Goal: Task Accomplishment & Management: Manage account settings

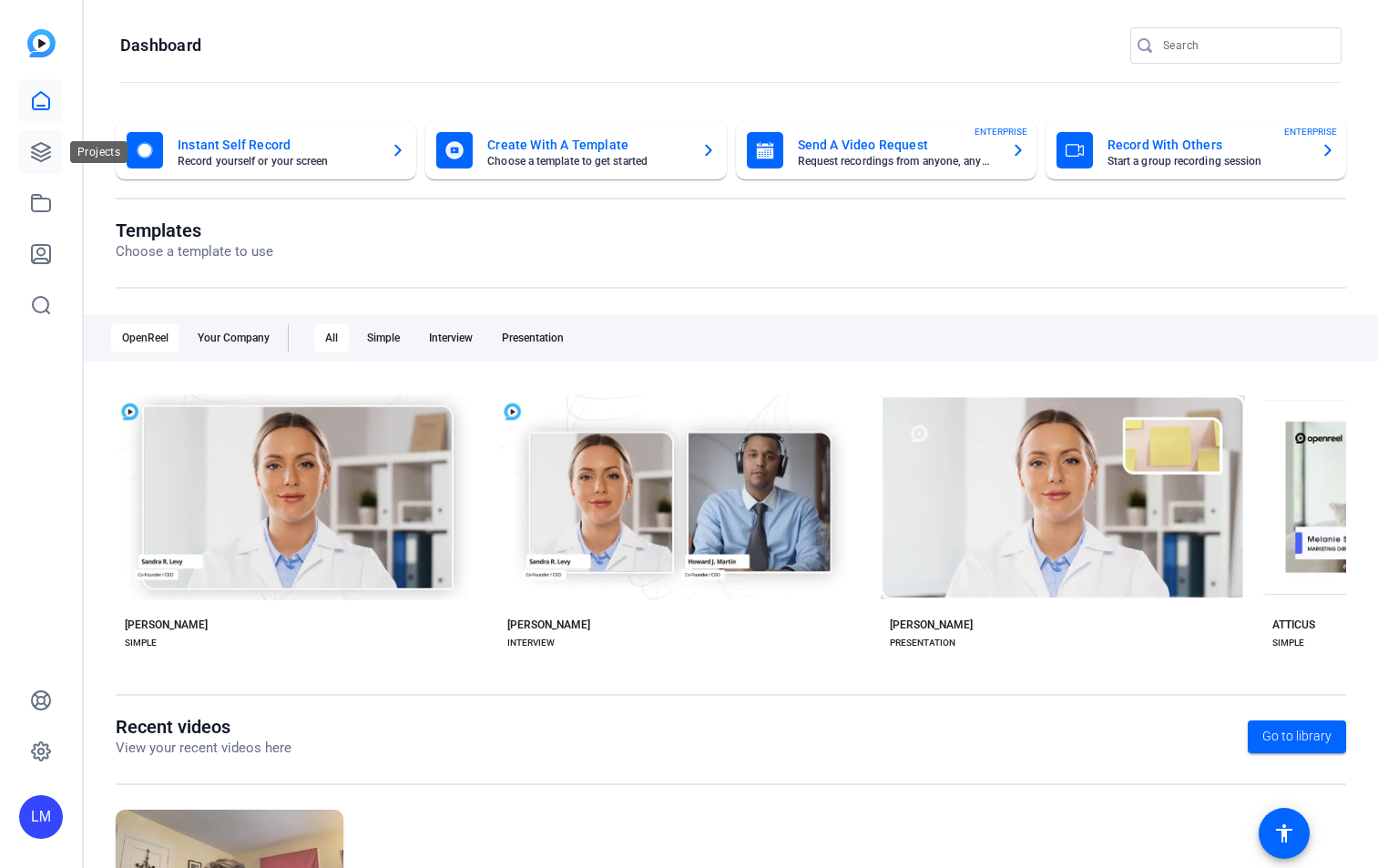
click at [45, 152] on icon at bounding box center [41, 152] width 21 height 21
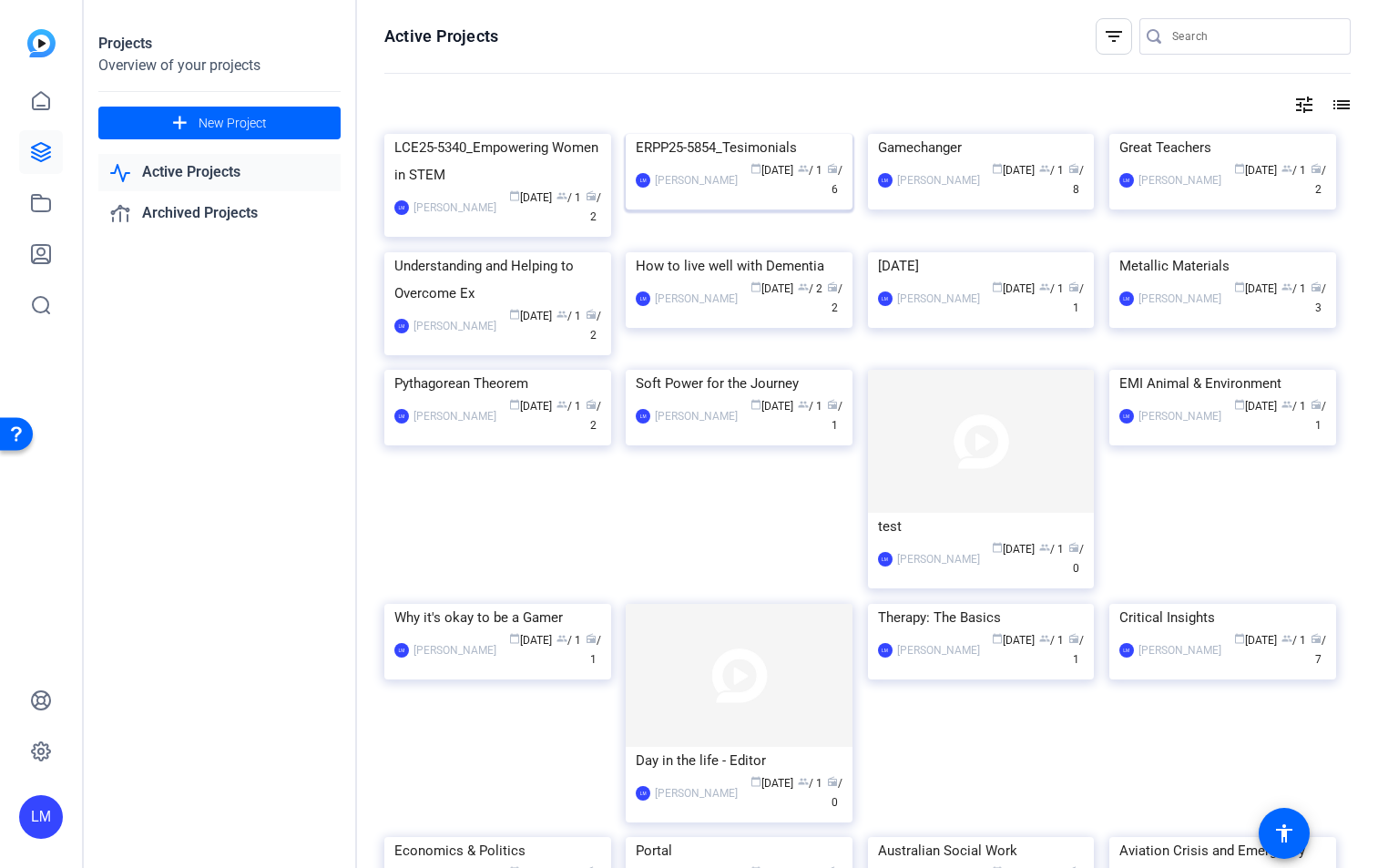
click at [684, 161] on div "ERPP25-5854_Tesimonials" at bounding box center [739, 148] width 207 height 27
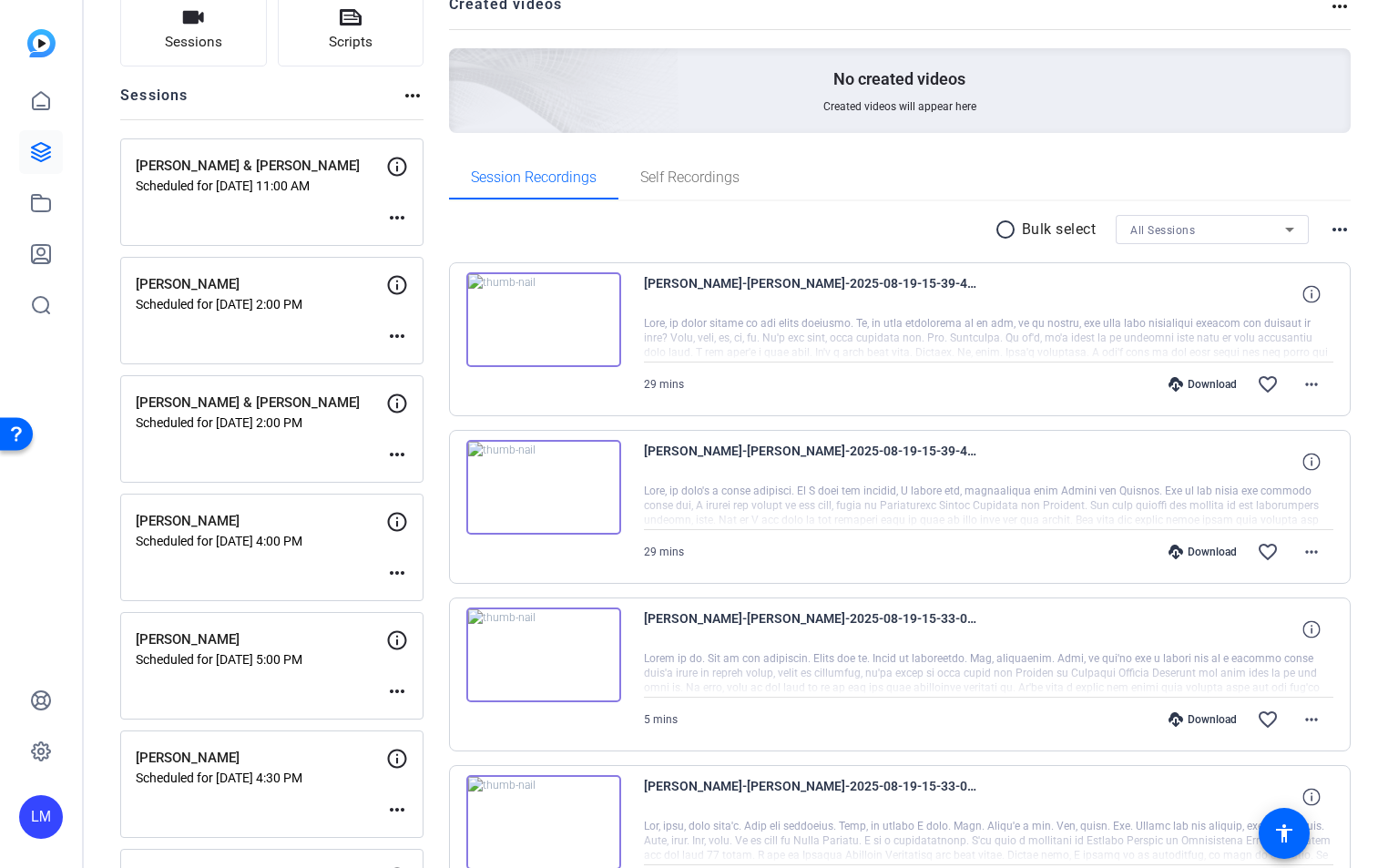
scroll to position [137, 0]
click at [309, 440] on div "[PERSON_NAME] & [PERSON_NAME] Scheduled for [DATE] 2:00 PM more_horiz" at bounding box center [272, 430] width 303 height 108
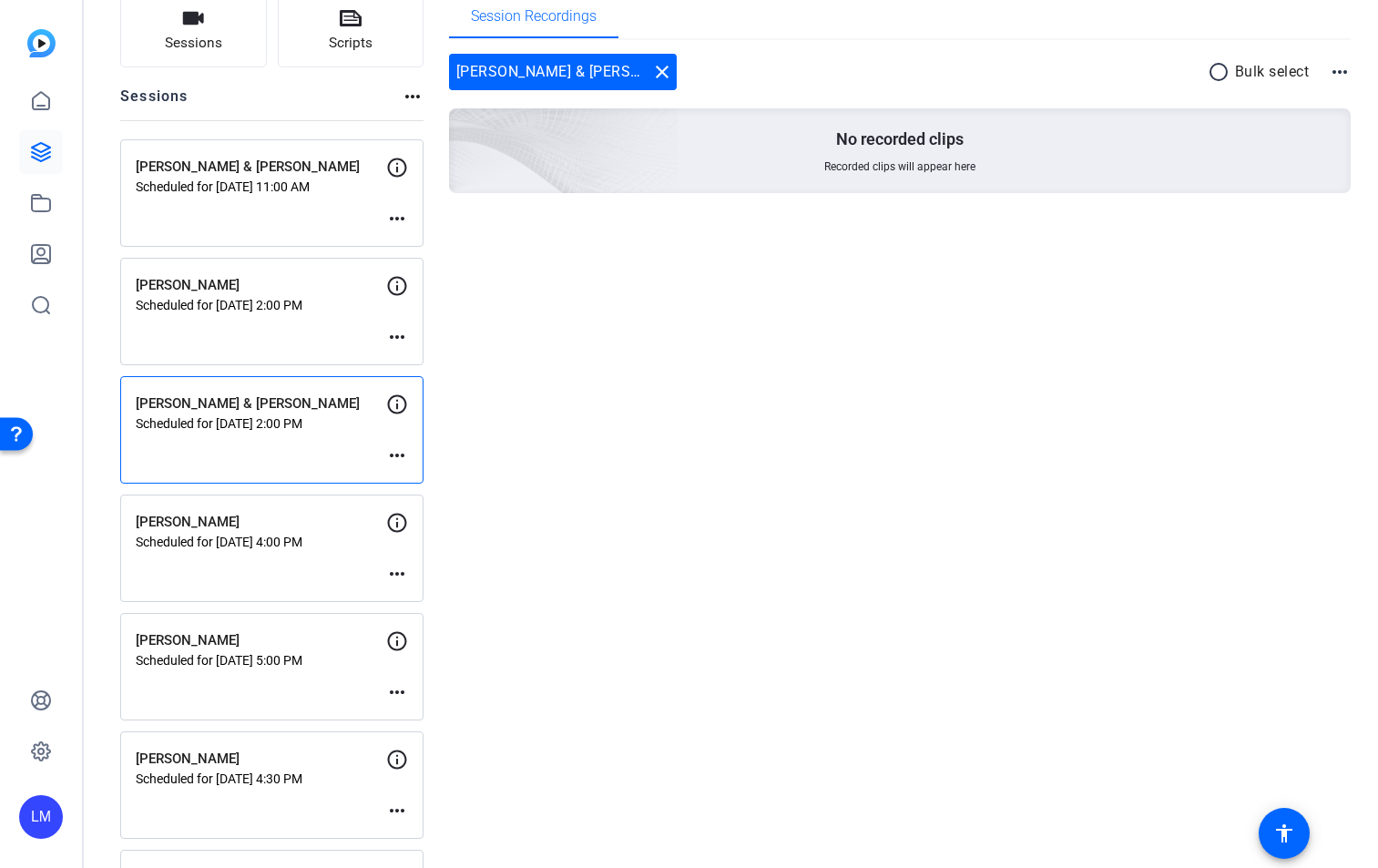
click at [396, 453] on mat-icon "more_horiz" at bounding box center [397, 455] width 21 height 21
click at [432, 478] on span "Edit Session" at bounding box center [442, 482] width 83 height 21
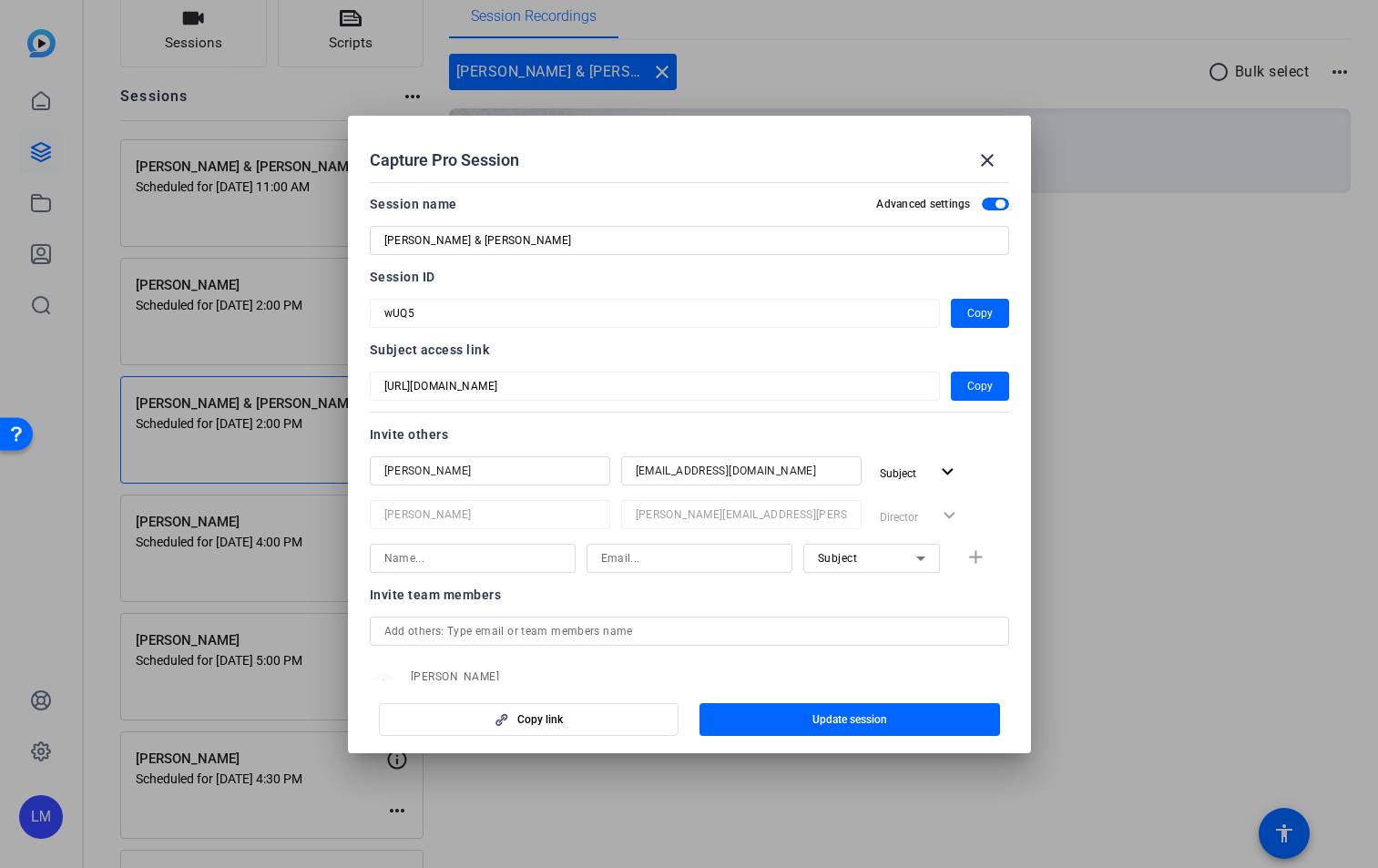
click at [537, 556] on input at bounding box center [473, 558] width 177 height 21
type input "[PERSON_NAME]"
click at [640, 559] on input at bounding box center [689, 558] width 177 height 21
paste input "[EMAIL_ADDRESS][DOMAIN_NAME]"
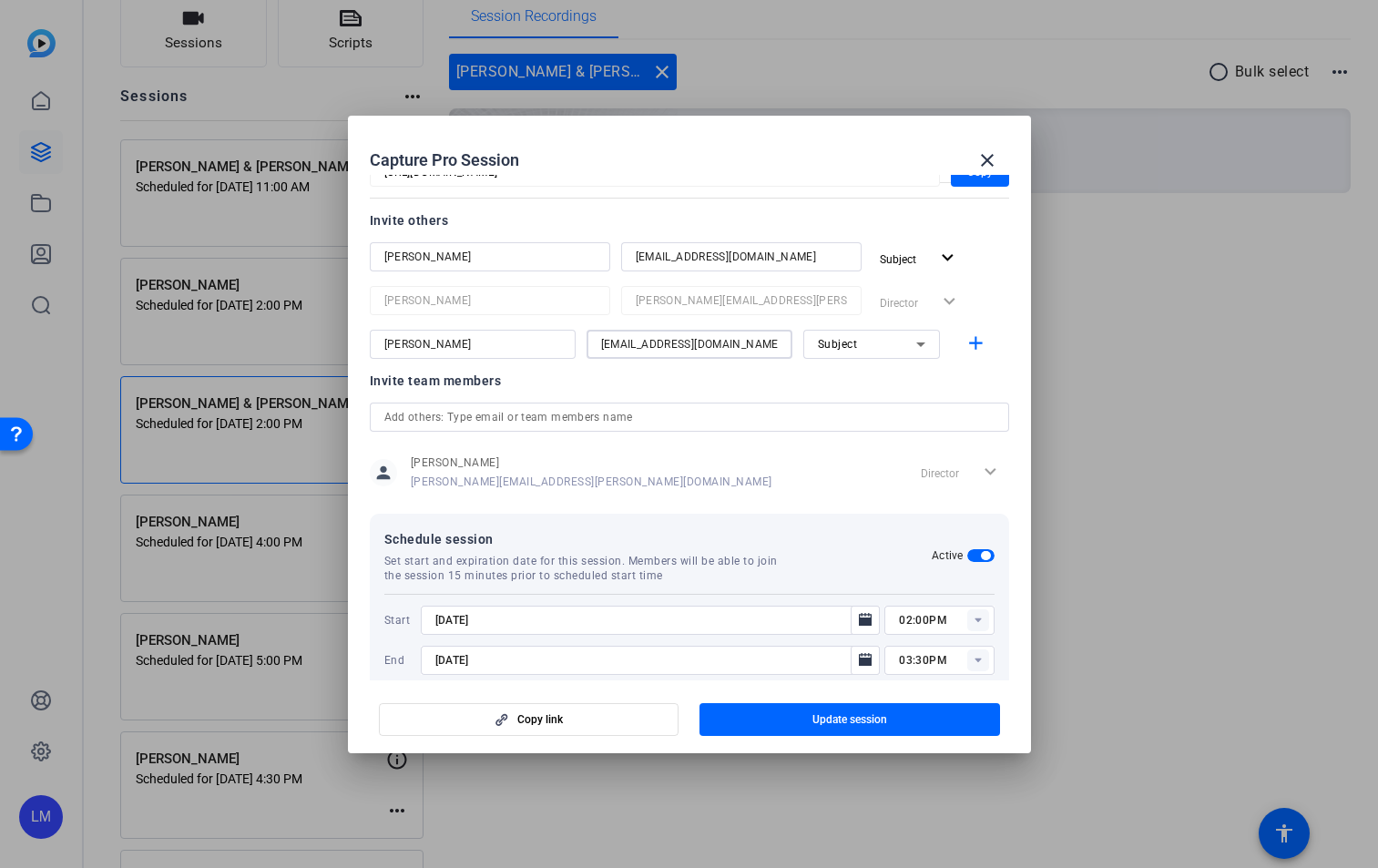
scroll to position [243, 0]
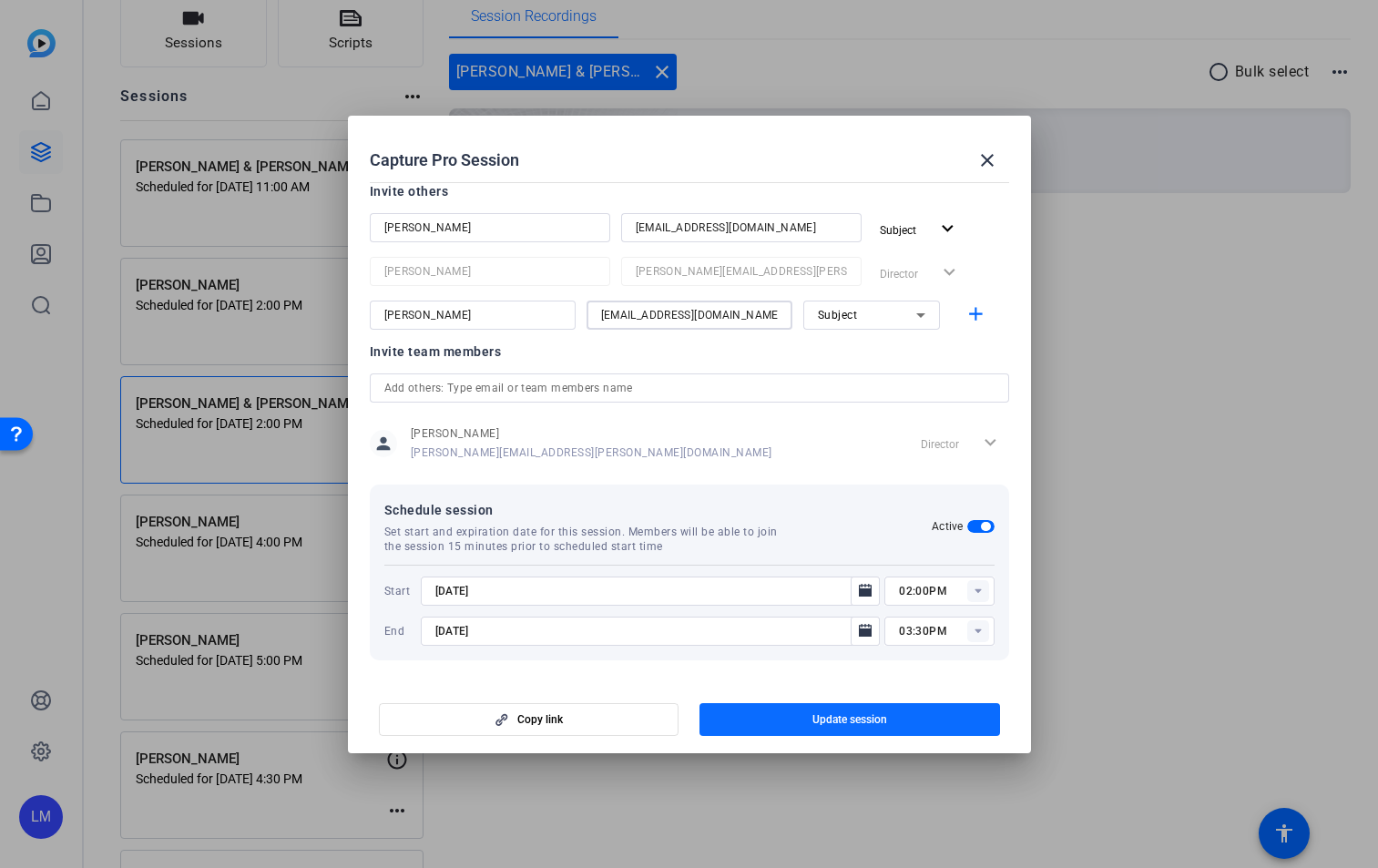
type input "[EMAIL_ADDRESS][DOMAIN_NAME]"
click at [857, 715] on span "Update session" at bounding box center [850, 718] width 75 height 15
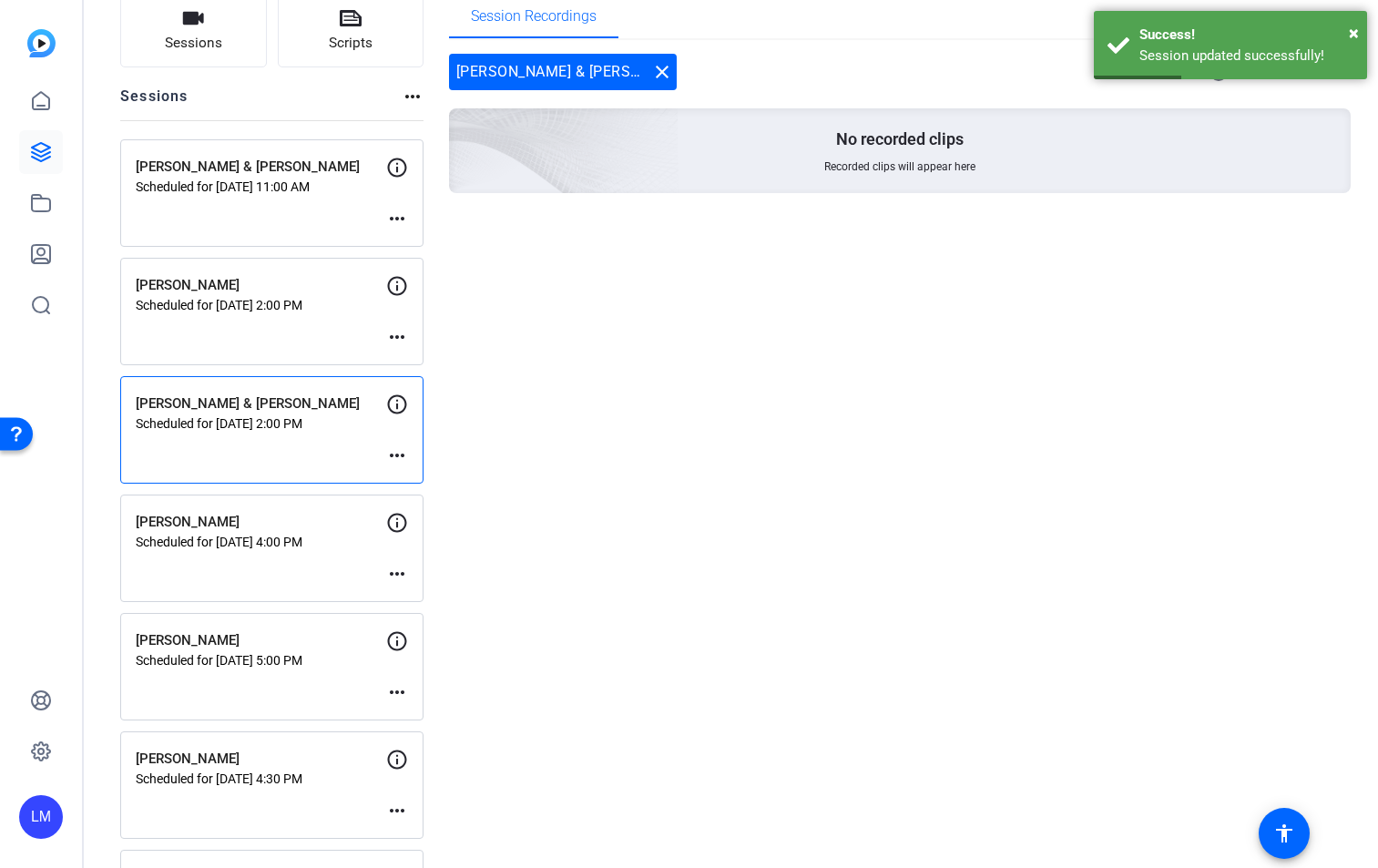
click at [391, 456] on mat-icon "more_horiz" at bounding box center [397, 455] width 21 height 21
click at [417, 479] on span "Edit Session" at bounding box center [442, 482] width 83 height 21
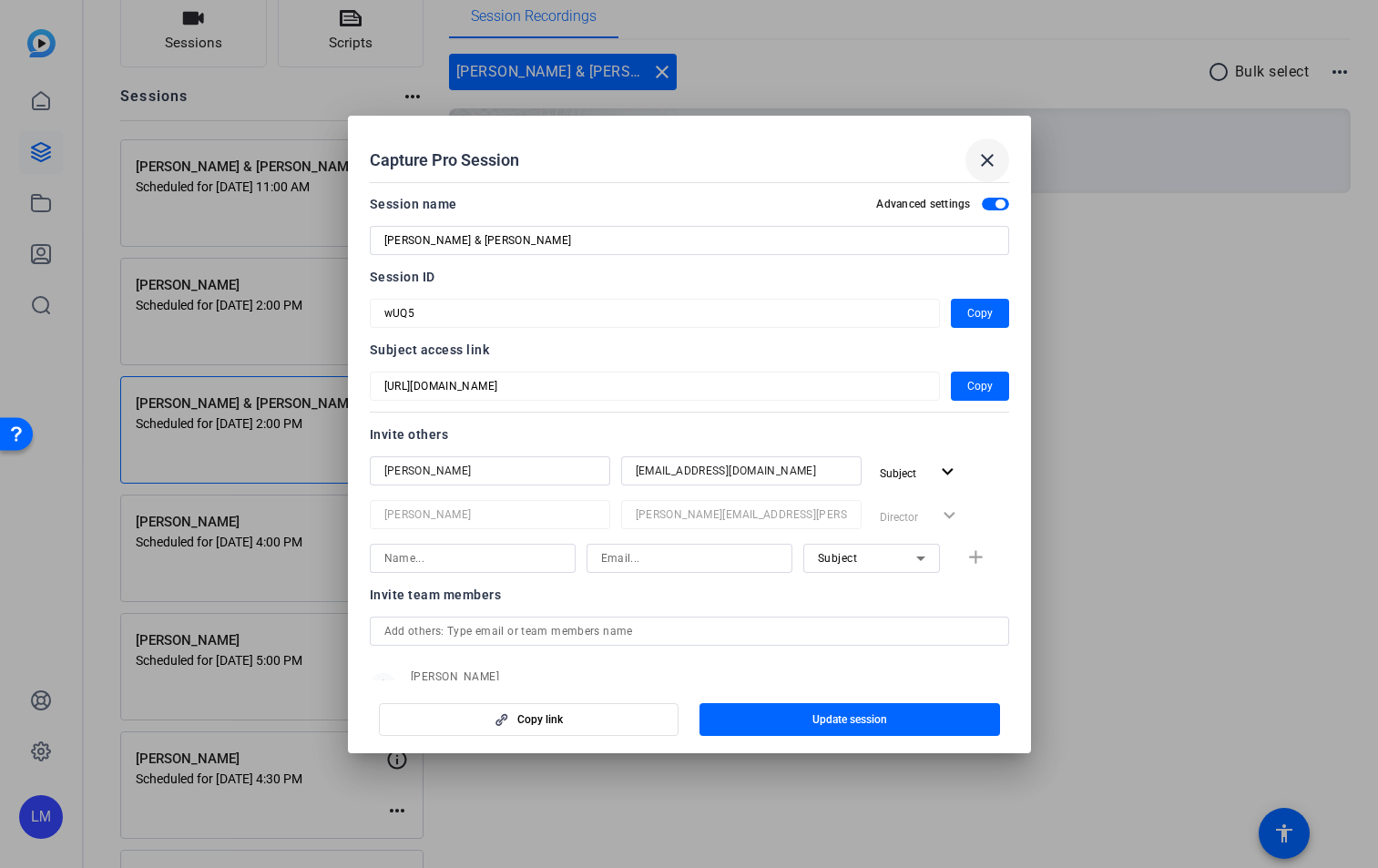
click at [988, 165] on mat-icon "close" at bounding box center [987, 160] width 21 height 21
